Goal: Navigation & Orientation: Find specific page/section

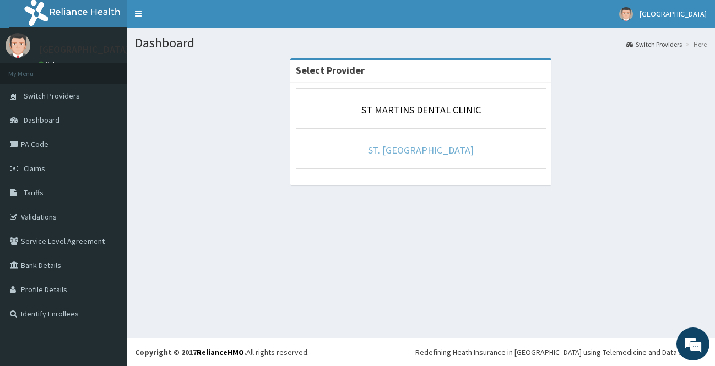
click at [405, 154] on link "ST. [GEOGRAPHIC_DATA]" at bounding box center [421, 150] width 106 height 13
click at [429, 155] on link "ST. [GEOGRAPHIC_DATA]" at bounding box center [421, 150] width 106 height 13
